Goal: Task Accomplishment & Management: Use online tool/utility

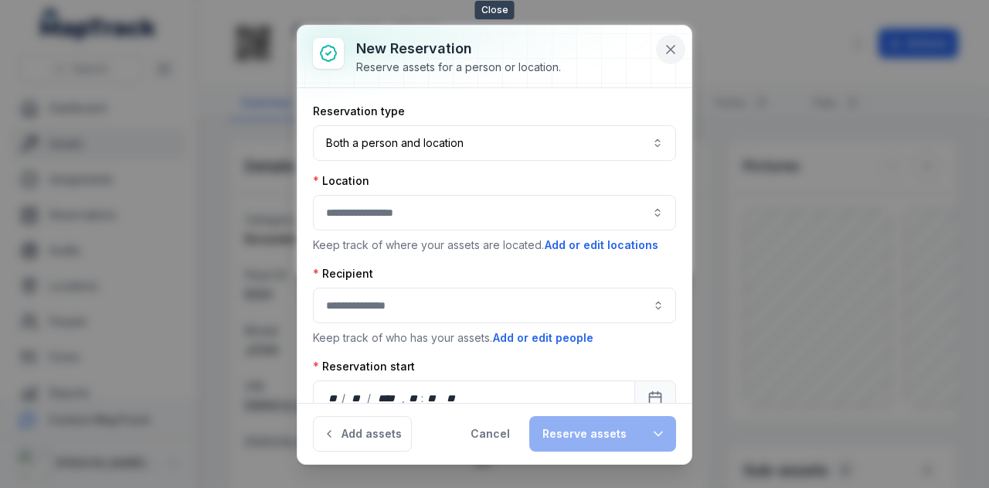
click at [681, 43] on button at bounding box center [670, 49] width 29 height 29
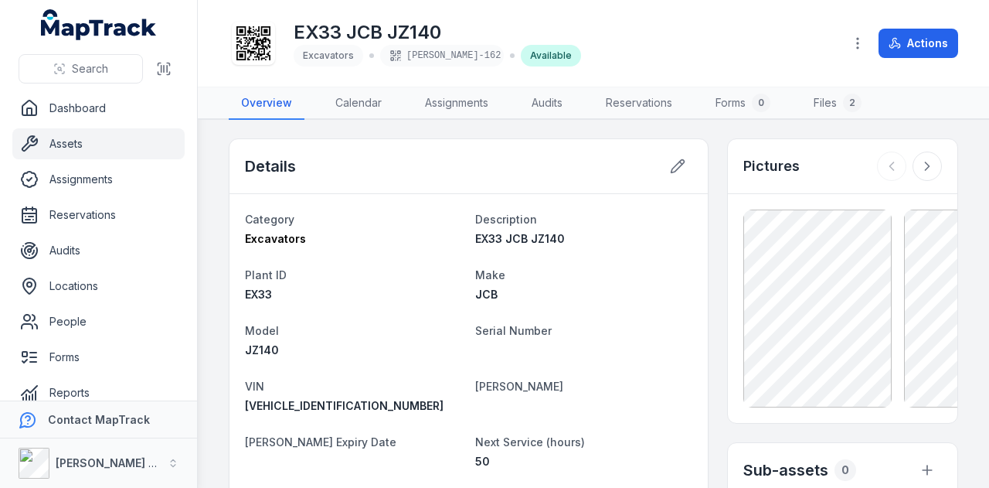
click at [94, 146] on link "Assets" at bounding box center [98, 143] width 172 height 31
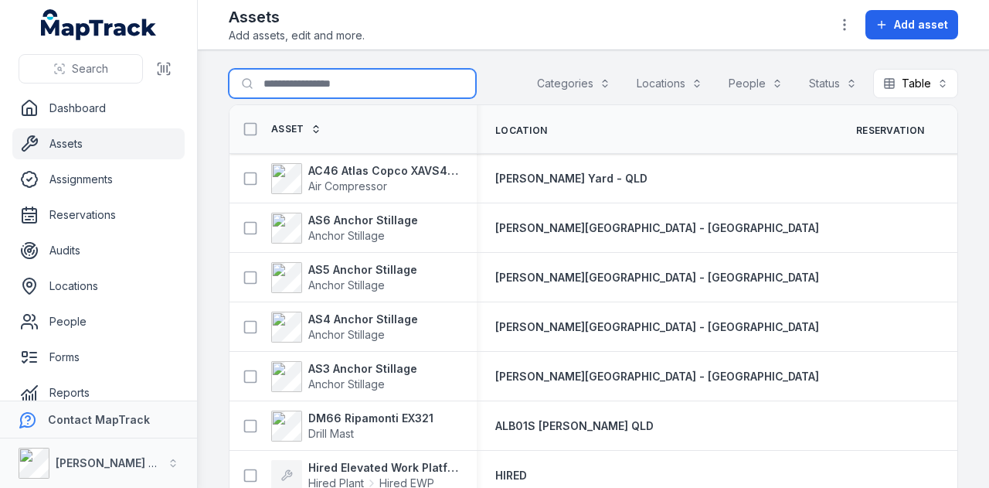
click at [310, 88] on input "Search for assets" at bounding box center [352, 83] width 247 height 29
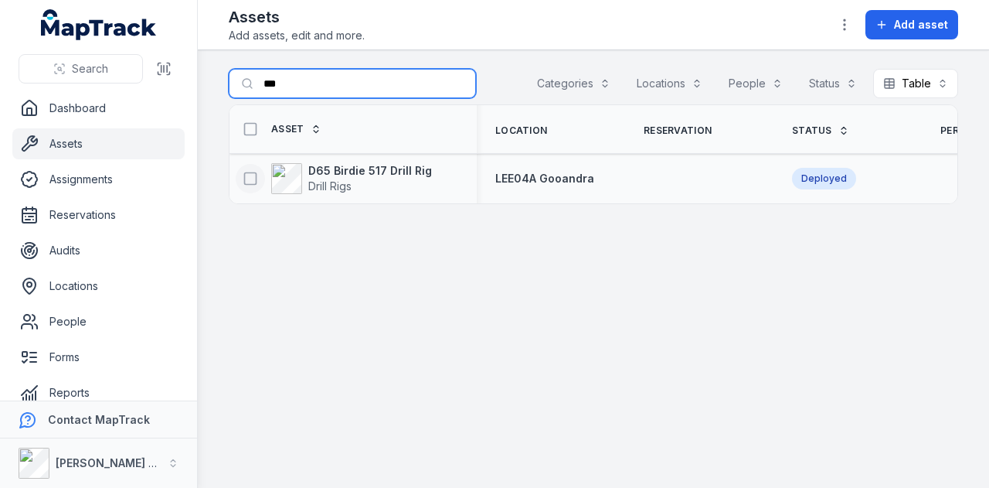
type input "***"
click at [243, 179] on icon at bounding box center [250, 178] width 15 height 15
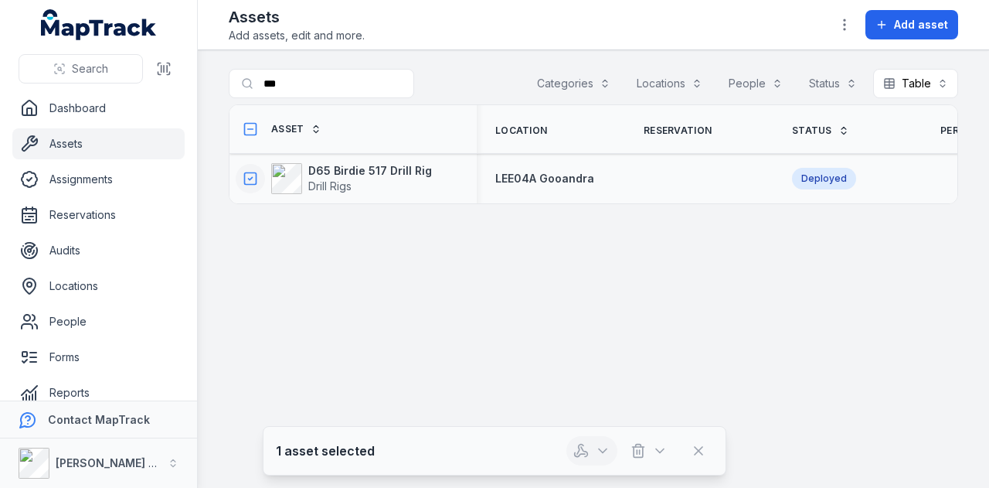
click at [604, 446] on icon "button" at bounding box center [602, 450] width 15 height 15
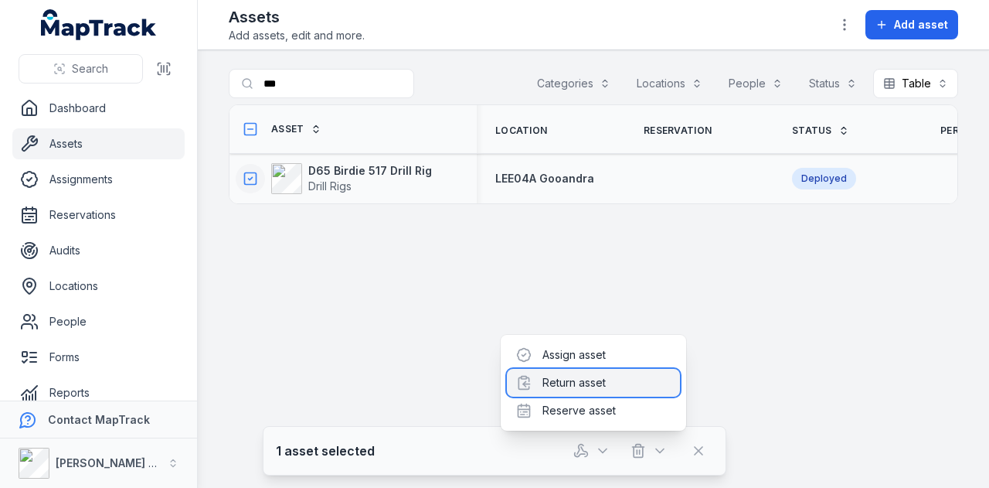
click at [590, 382] on div "Return asset" at bounding box center [593, 383] width 173 height 28
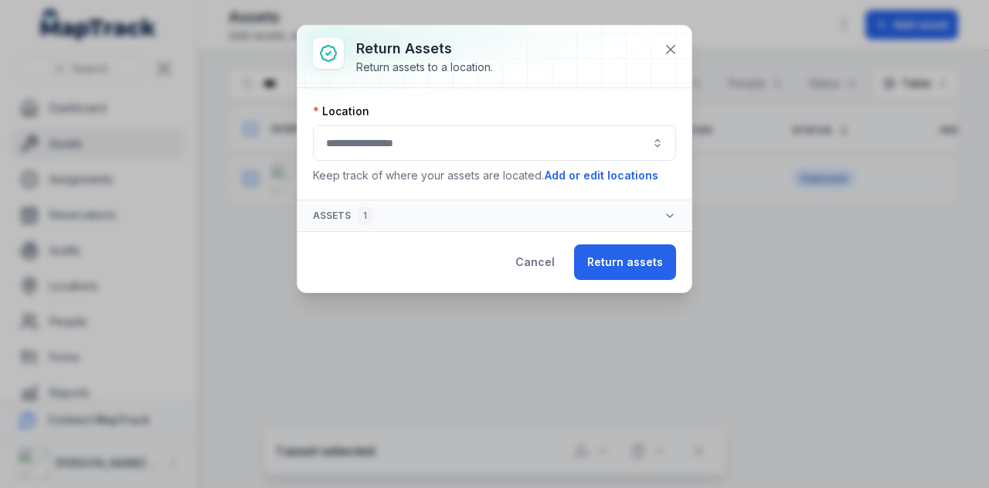
click at [411, 138] on button "button" at bounding box center [494, 143] width 363 height 36
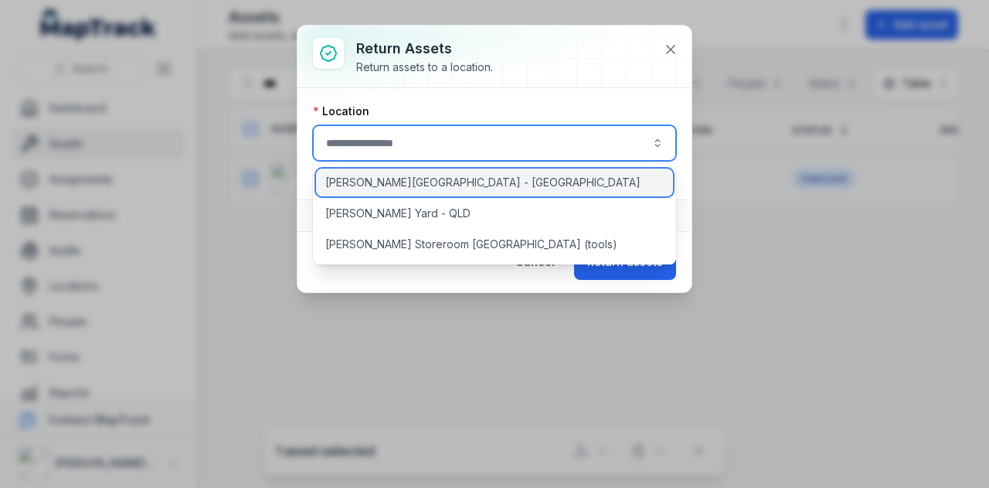
click at [420, 185] on div "[PERSON_NAME][GEOGRAPHIC_DATA] - [GEOGRAPHIC_DATA]" at bounding box center [495, 183] width 358 height 28
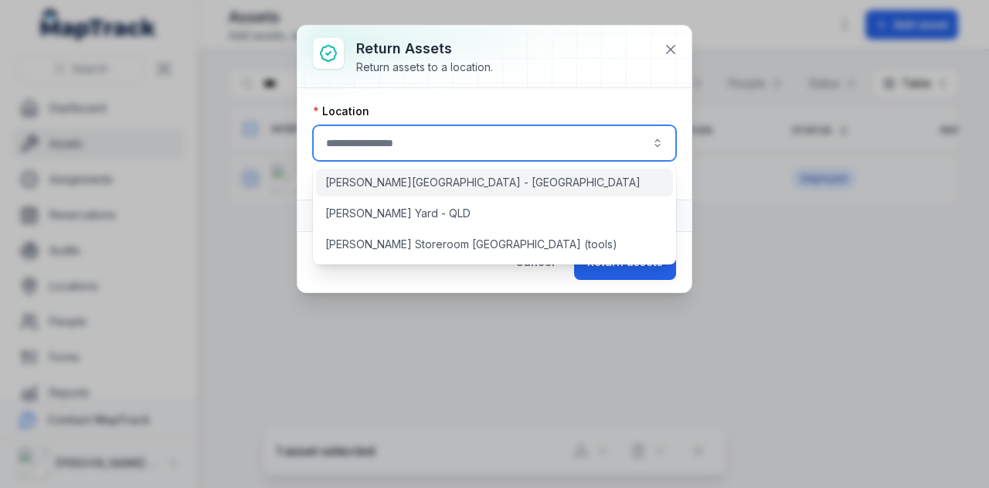
type input "**********"
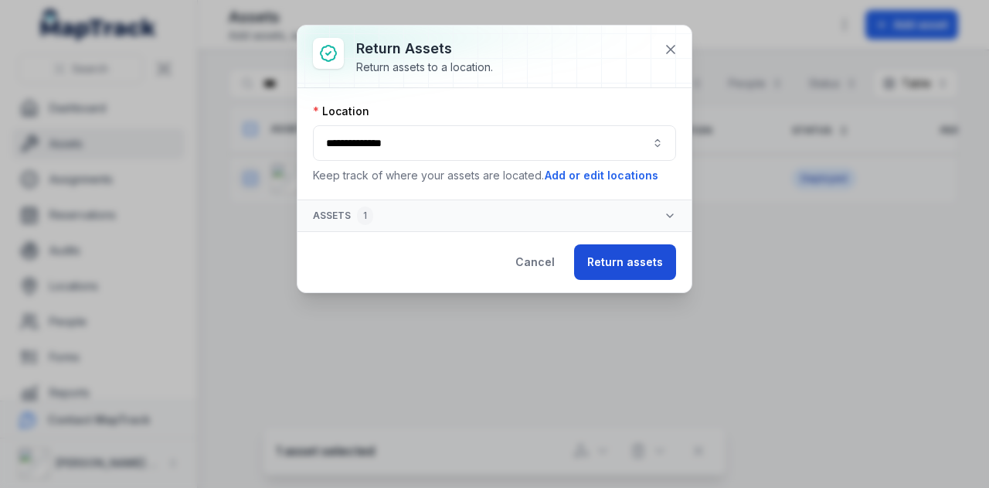
click at [622, 266] on button "Return assets" at bounding box center [625, 262] width 102 height 36
